Goal: Information Seeking & Learning: Learn about a topic

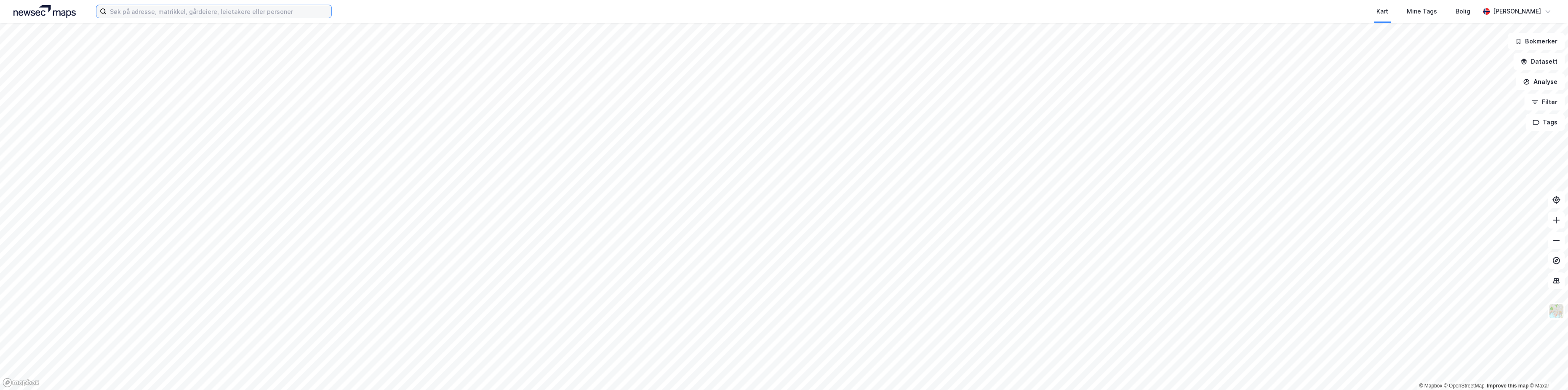
click at [222, 12] on input at bounding box center [218, 11] width 225 height 13
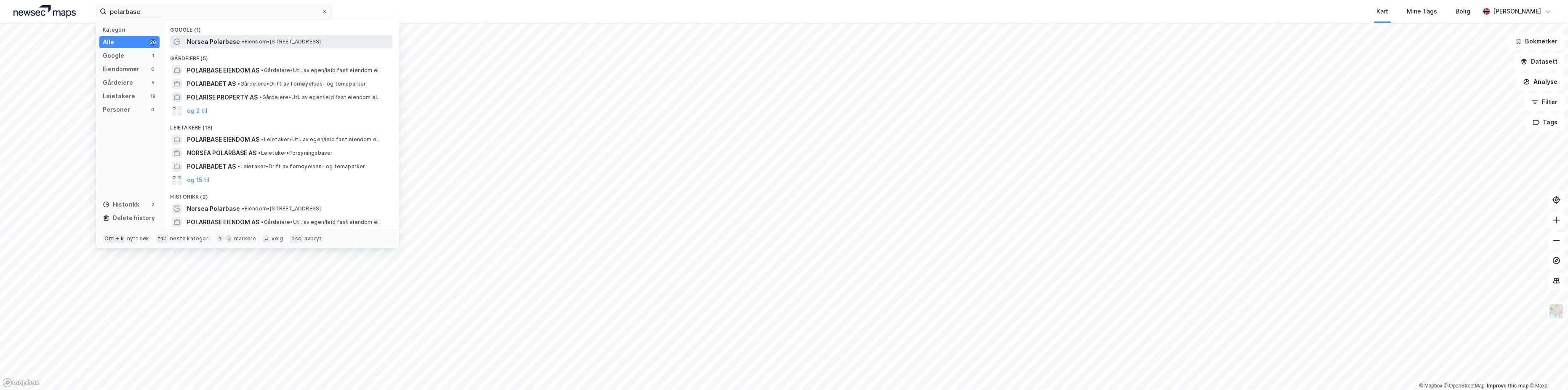
click at [227, 41] on span "Norsea Polarbase" at bounding box center [213, 41] width 53 height 10
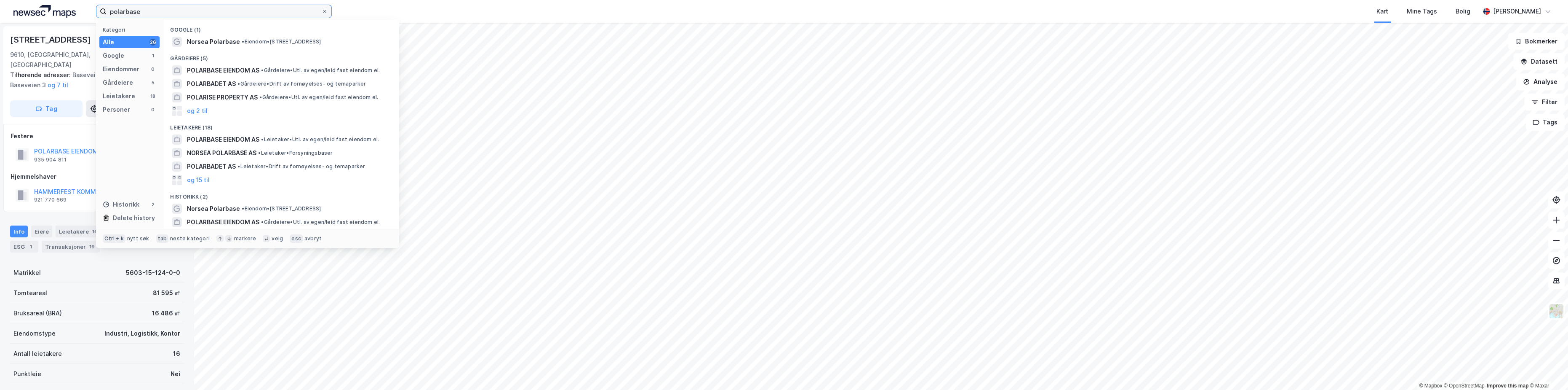
click at [150, 10] on input "polarbase" at bounding box center [214, 11] width 214 height 13
click at [149, 10] on input "polarbase" at bounding box center [214, 11] width 214 height 13
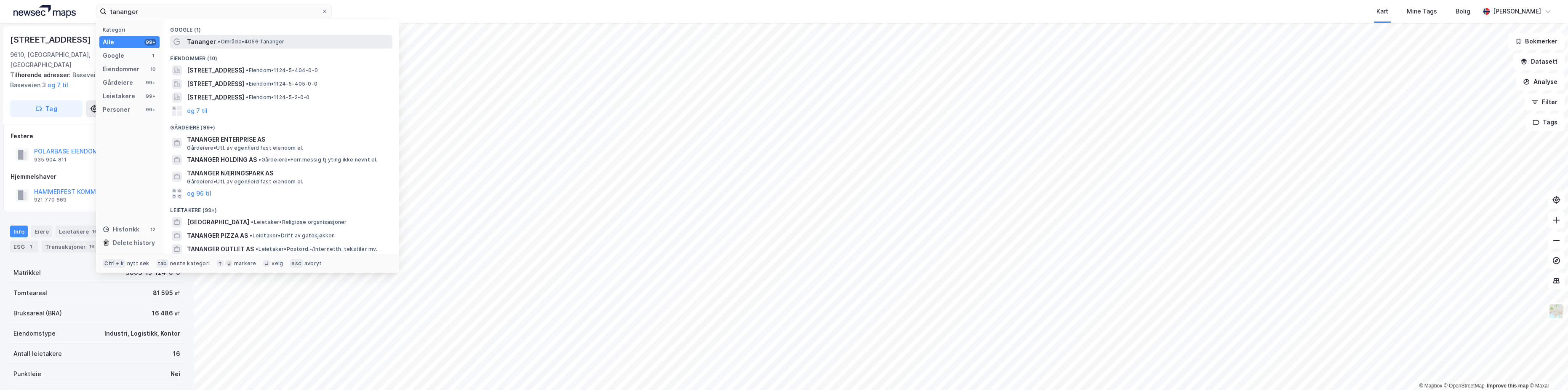
click at [222, 37] on div "Tananger • Område • 4056 Tananger" at bounding box center [288, 41] width 204 height 10
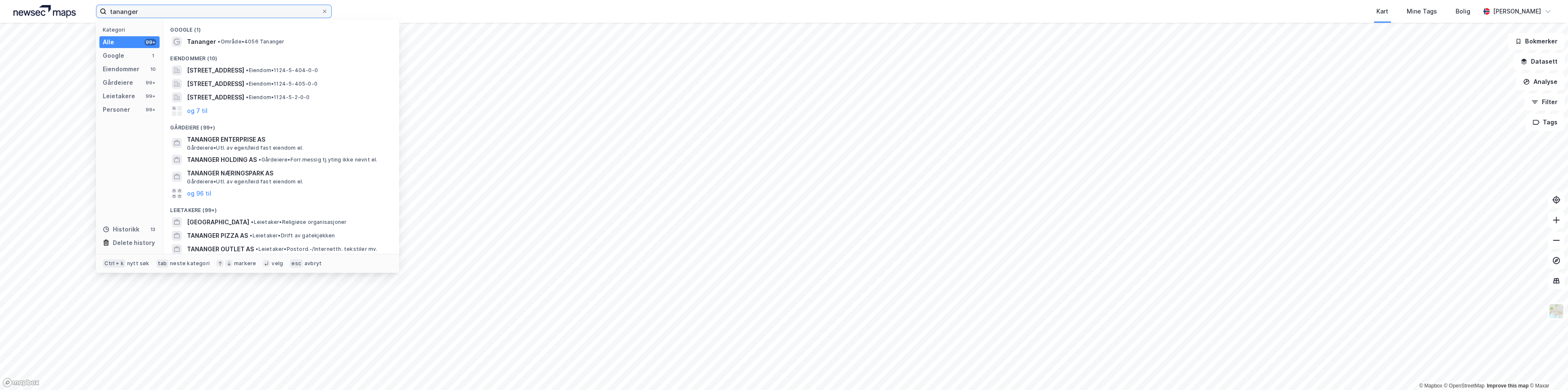
click at [145, 11] on input "tananger" at bounding box center [214, 11] width 214 height 13
click at [224, 42] on span "• Område • 4056 Tananger" at bounding box center [251, 41] width 67 height 6
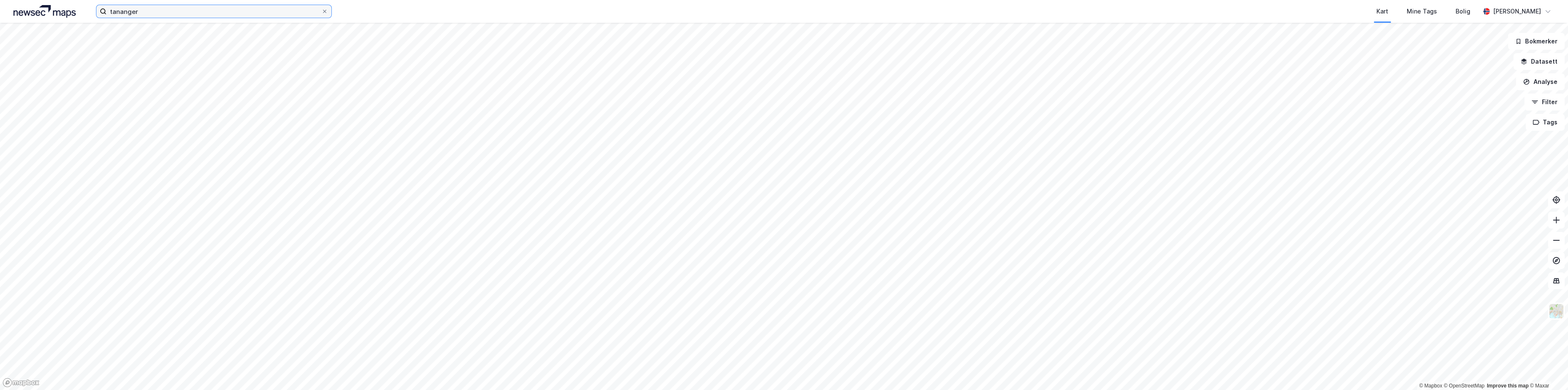
click at [161, 10] on input "tananger" at bounding box center [214, 11] width 214 height 13
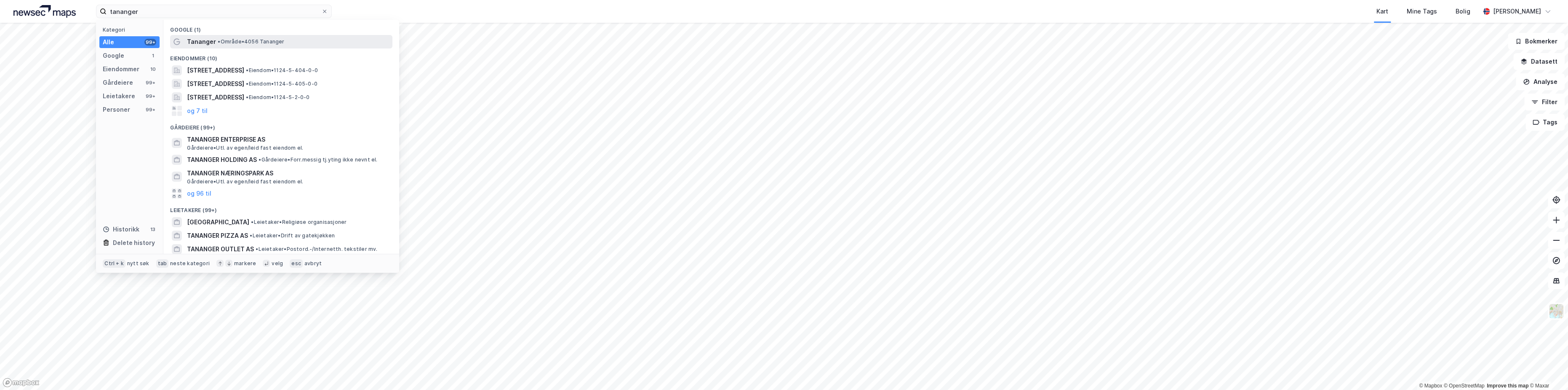
click at [260, 41] on span "• Område • 4056 Tananger" at bounding box center [251, 41] width 67 height 6
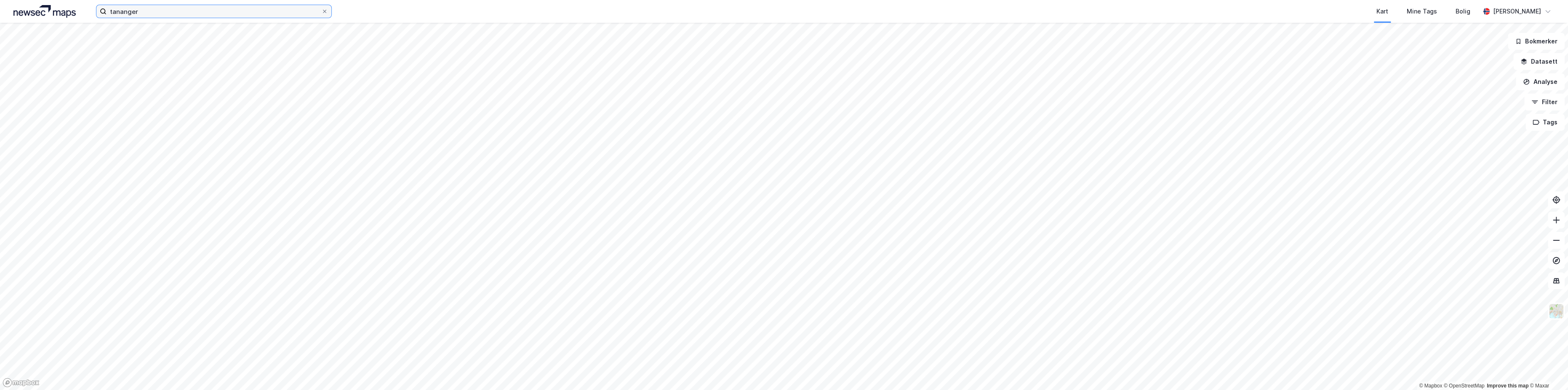
click at [157, 13] on input "tananger" at bounding box center [214, 11] width 214 height 13
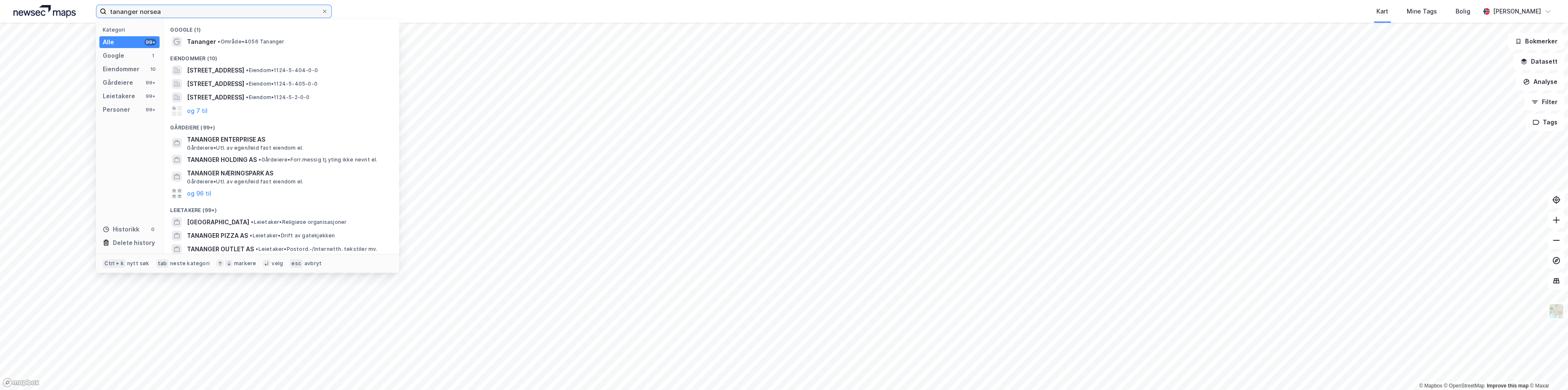
type input "tananger norsea"
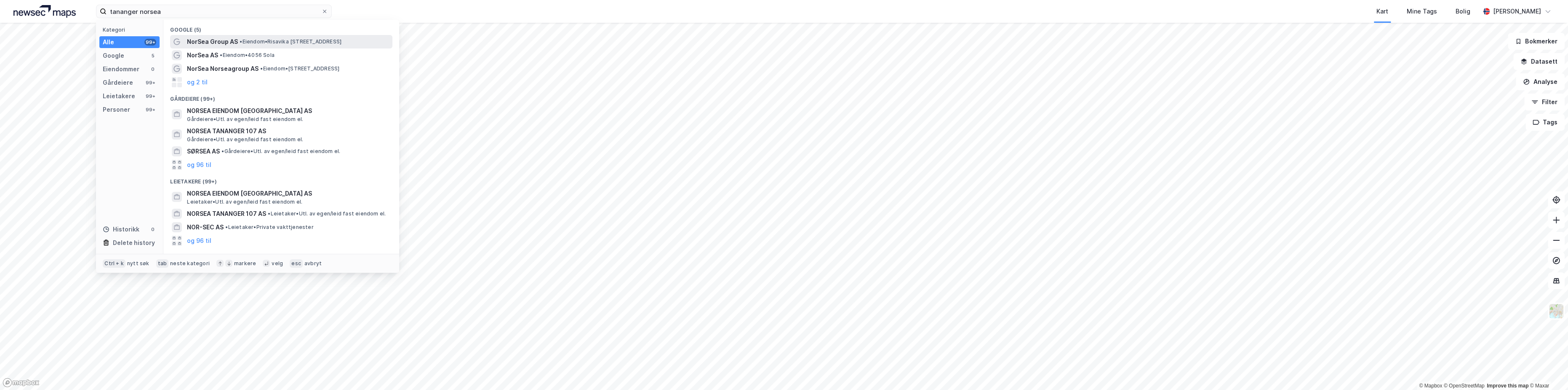
click at [224, 46] on span "NorSea Group AS" at bounding box center [212, 41] width 51 height 10
